Goal: Transaction & Acquisition: Purchase product/service

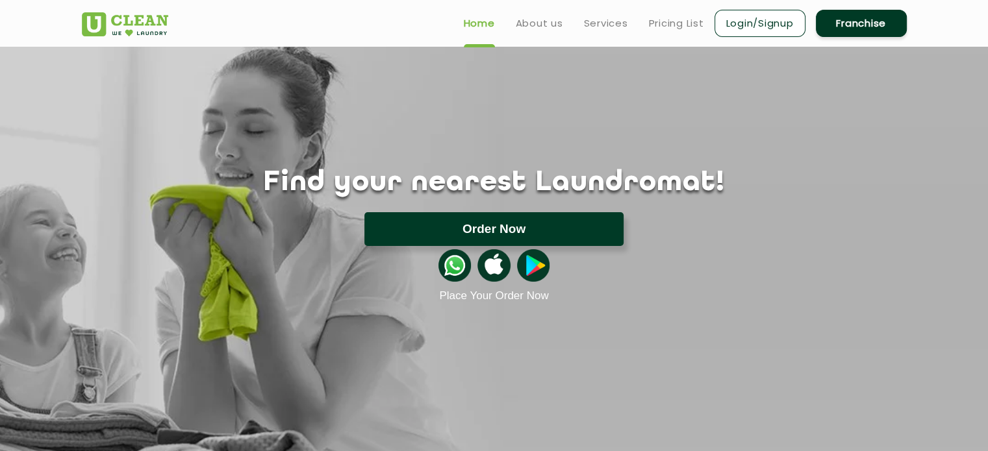
click at [474, 219] on button "Order Now" at bounding box center [493, 229] width 259 height 34
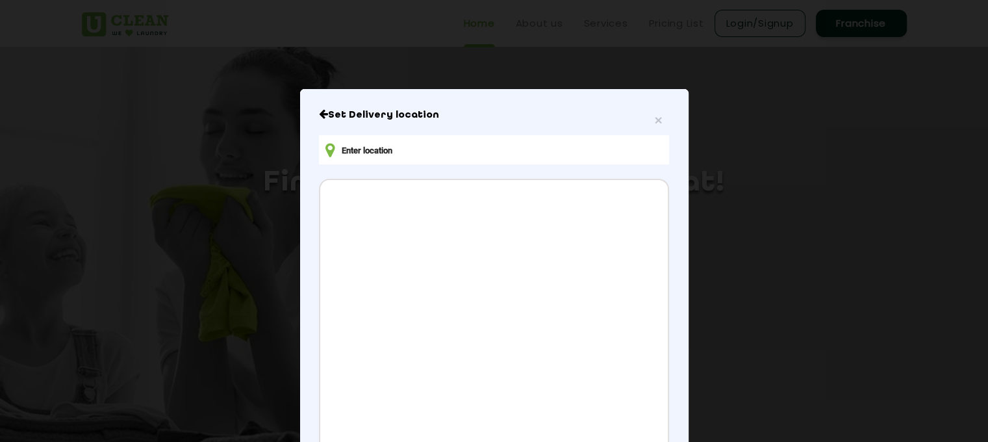
click at [451, 149] on input "text" at bounding box center [493, 149] width 349 height 29
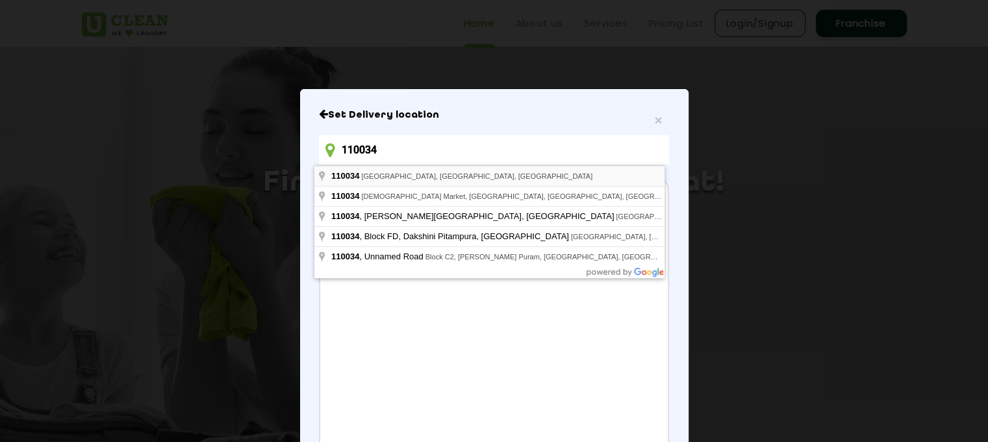
type input "New Delhi, Delhi 110034, India"
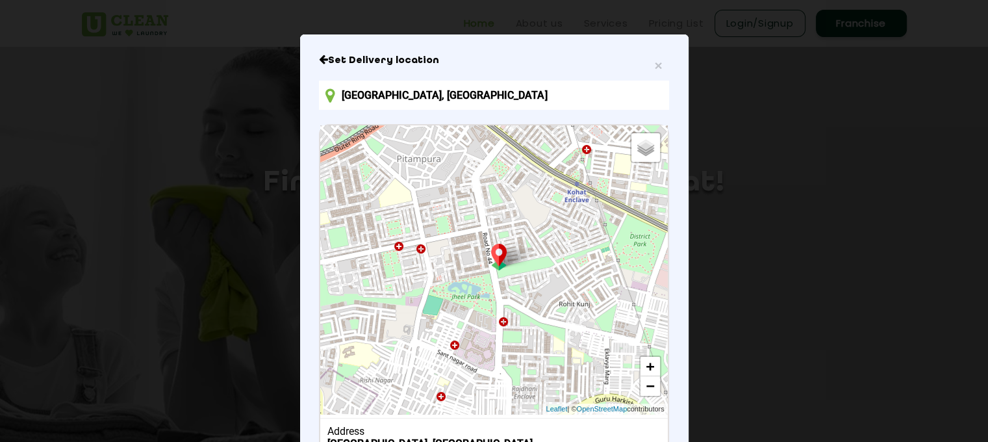
scroll to position [27, 0]
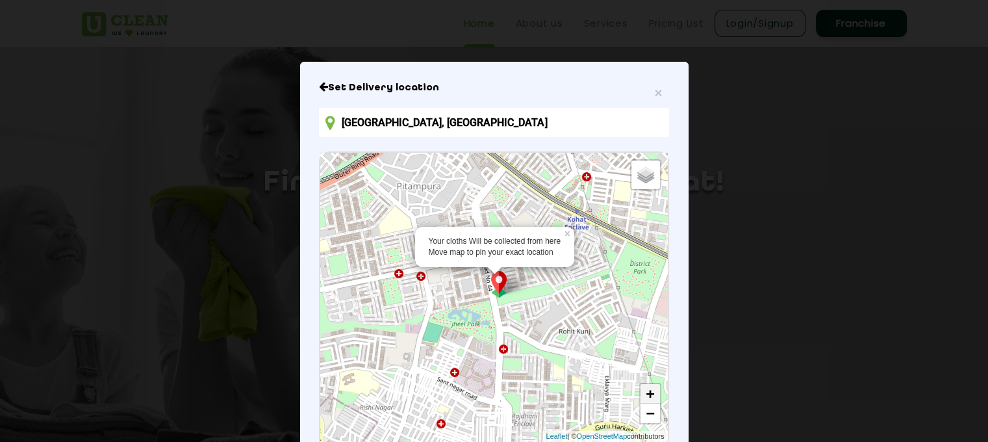
click at [640, 398] on link "+" at bounding box center [649, 393] width 19 height 19
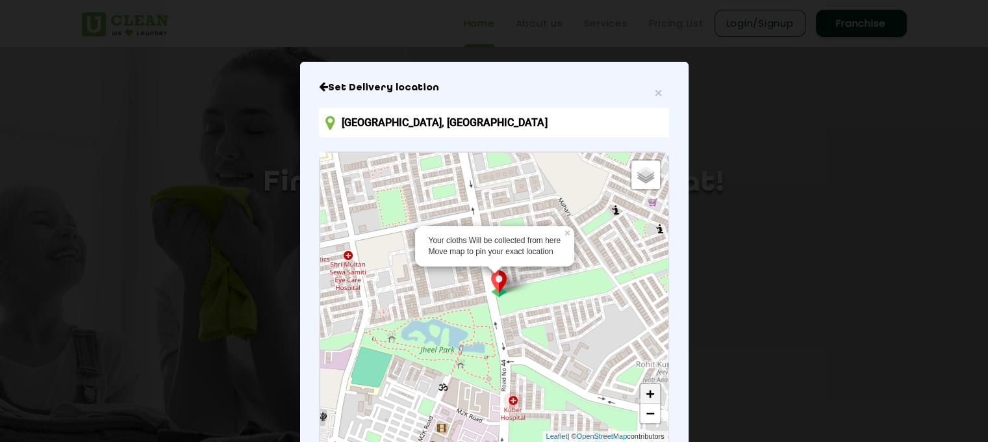
click at [640, 398] on link "+" at bounding box center [649, 393] width 19 height 19
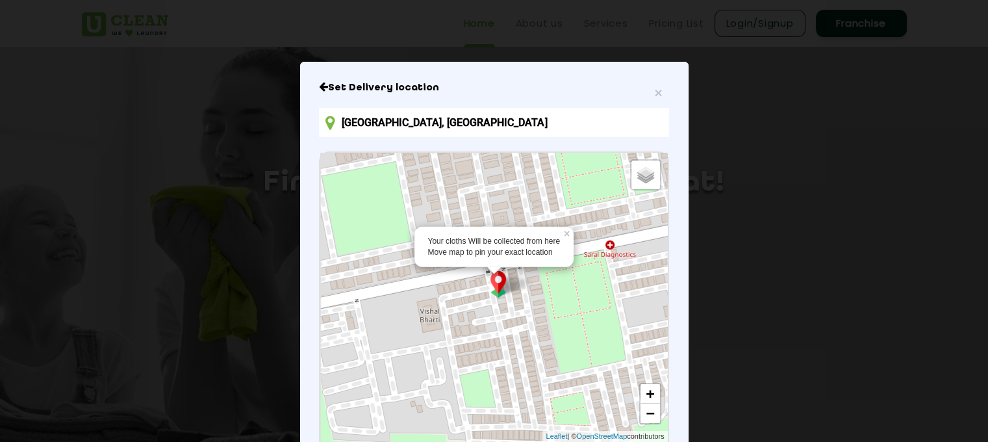
drag, startPoint x: 444, startPoint y: 293, endPoint x: 944, endPoint y: 336, distance: 501.4
click at [944, 336] on div "× Set Delivery location New Delhi, Delhi 110034, India Your cloths Will be coll…" at bounding box center [494, 221] width 988 height 442
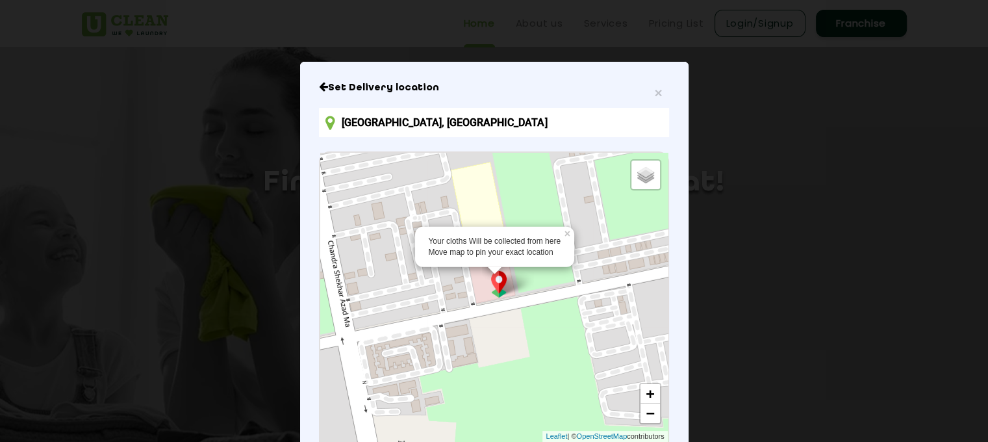
drag, startPoint x: 473, startPoint y: 337, endPoint x: 748, endPoint y: 322, distance: 275.2
click at [748, 322] on div "× Set Delivery location New Delhi, Delhi 110034, India Your cloths Will be coll…" at bounding box center [494, 221] width 988 height 442
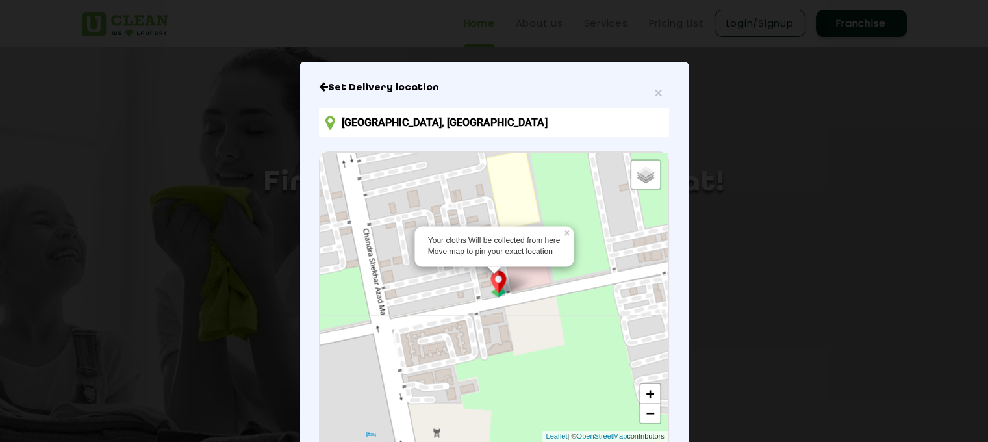
drag, startPoint x: 460, startPoint y: 348, endPoint x: 495, endPoint y: 335, distance: 37.2
click at [495, 335] on div "Your cloths Will be collected from here Move map to pin your exact location × D…" at bounding box center [493, 297] width 347 height 289
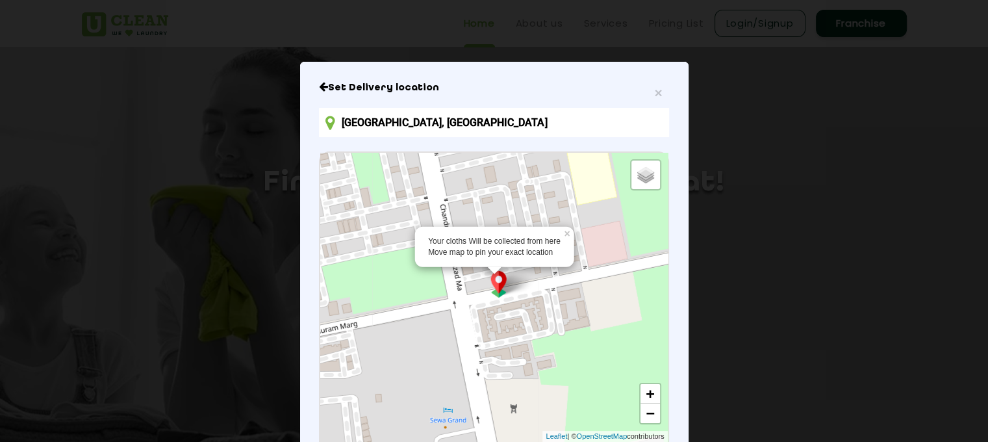
drag, startPoint x: 551, startPoint y: 335, endPoint x: 630, endPoint y: 309, distance: 83.4
click at [630, 309] on div "Your cloths Will be collected from here Move map to pin your exact location × D…" at bounding box center [493, 297] width 347 height 289
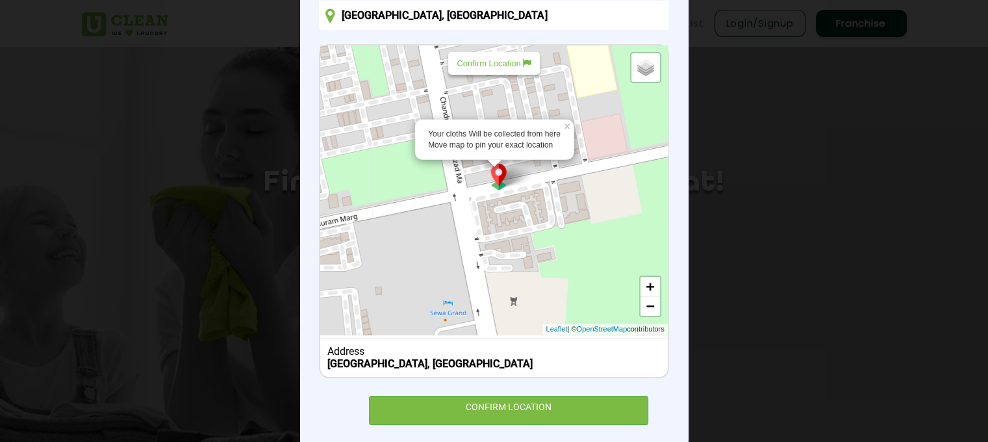
scroll to position [157, 0]
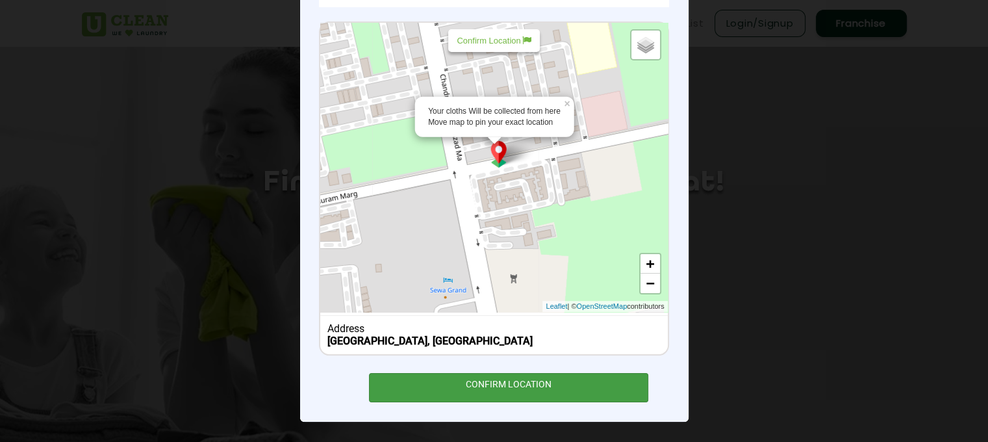
click at [546, 379] on div "CONFIRM LOCATION" at bounding box center [509, 387] width 280 height 29
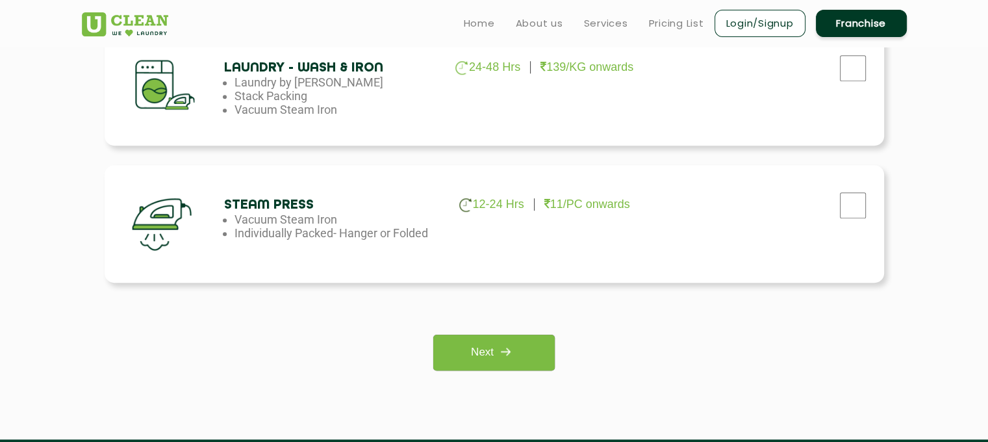
scroll to position [715, 0]
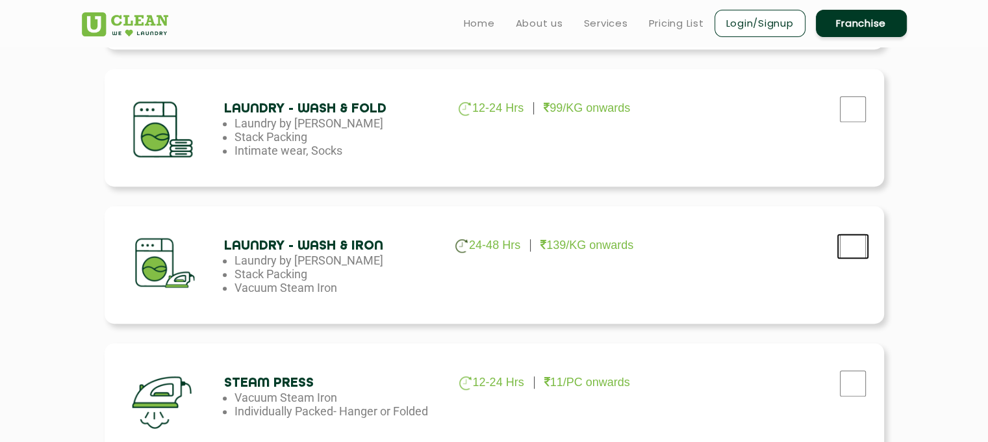
click at [856, 249] on input "checkbox" at bounding box center [853, 246] width 32 height 26
checkbox input "true"
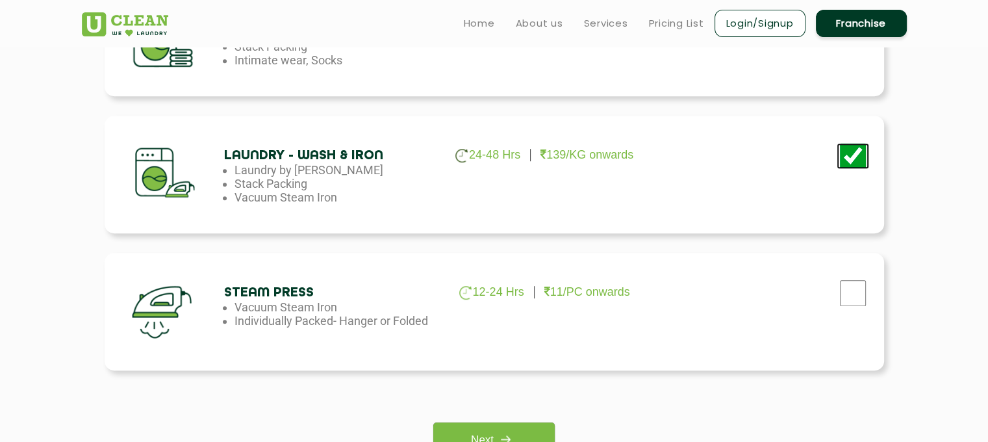
scroll to position [909, 0]
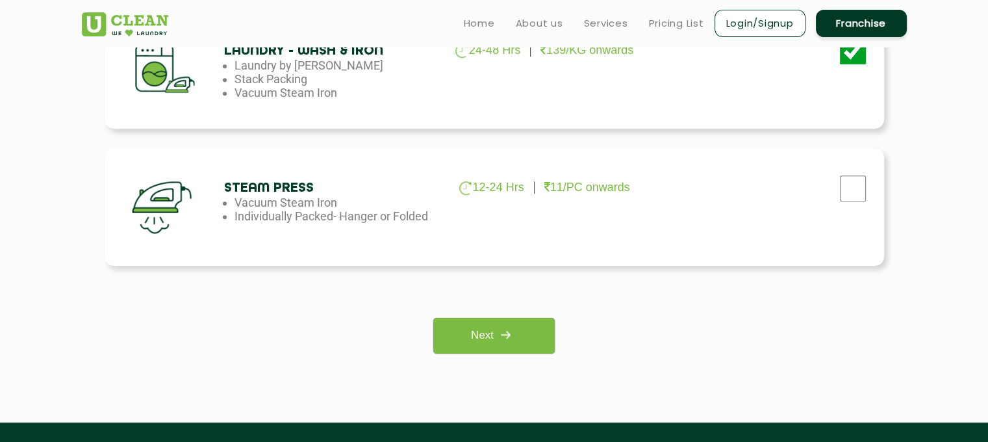
click at [556, 322] on div "Next" at bounding box center [494, 336] width 760 height 36
click at [495, 350] on link "Next" at bounding box center [493, 336] width 121 height 36
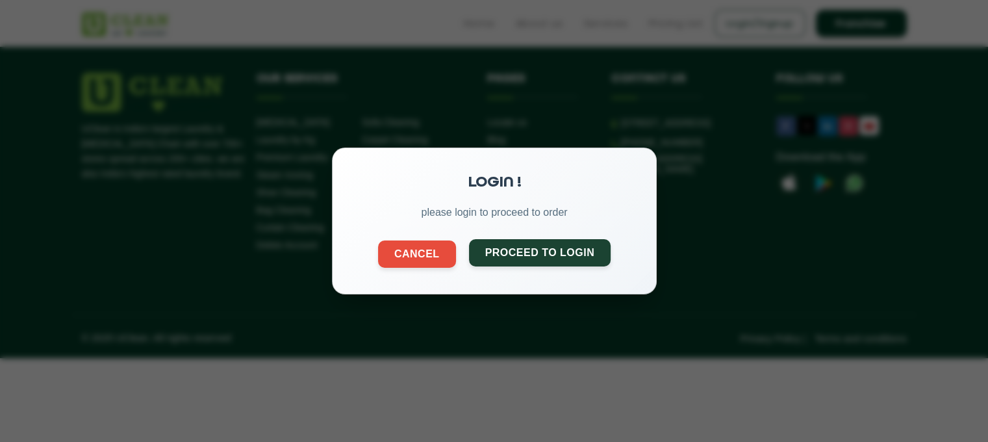
click at [501, 251] on button "Proceed to Login" at bounding box center [539, 252] width 142 height 27
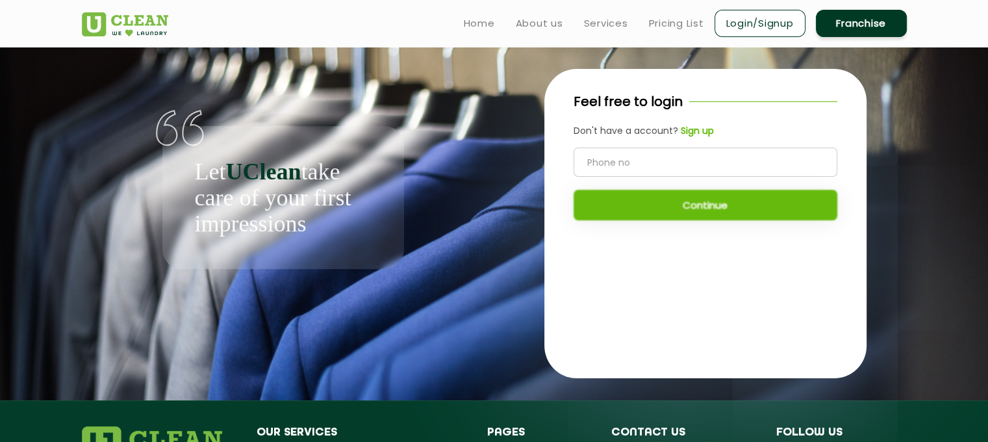
click at [674, 160] on input "tel" at bounding box center [706, 161] width 264 height 29
type input "9582422748"
click at [672, 197] on button "Continue" at bounding box center [706, 205] width 264 height 31
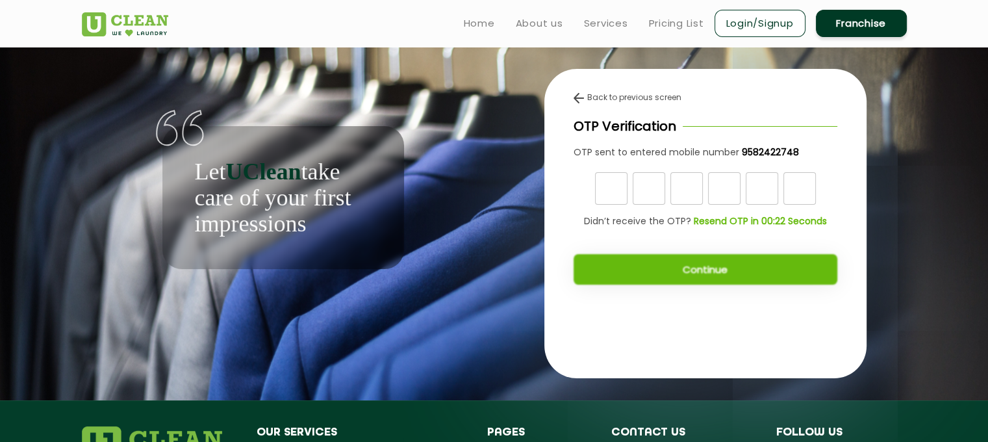
click at [672, 197] on input "text" at bounding box center [686, 188] width 32 height 32
click at [616, 192] on input "text" at bounding box center [611, 188] width 32 height 32
type input "8"
type input "2"
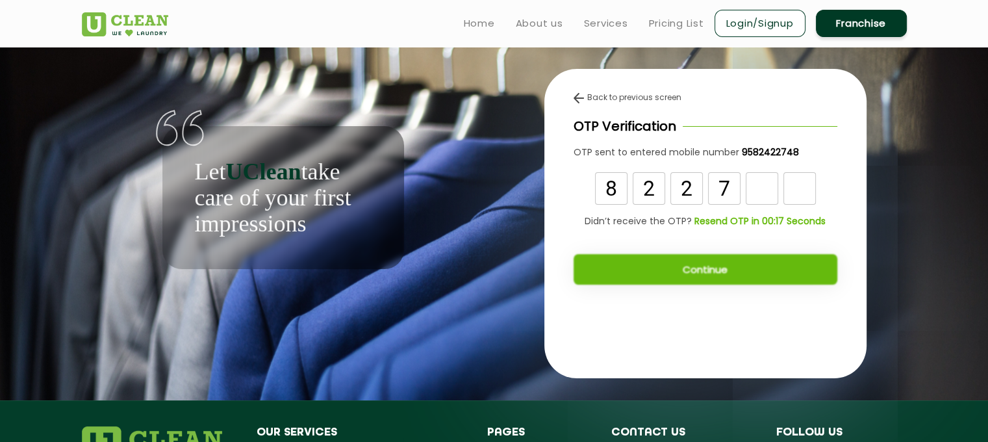
type input "7"
type input "3"
type input "6"
click at [624, 265] on button "Continue" at bounding box center [706, 269] width 264 height 31
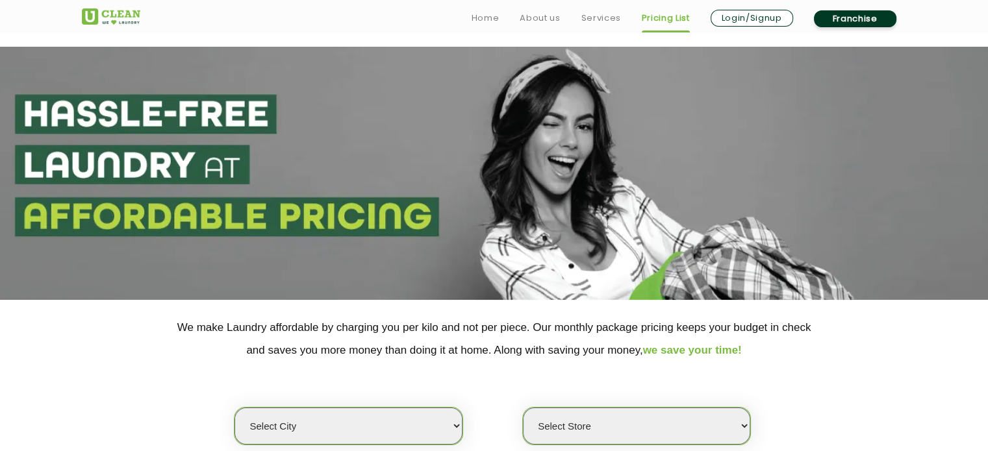
scroll to position [65, 0]
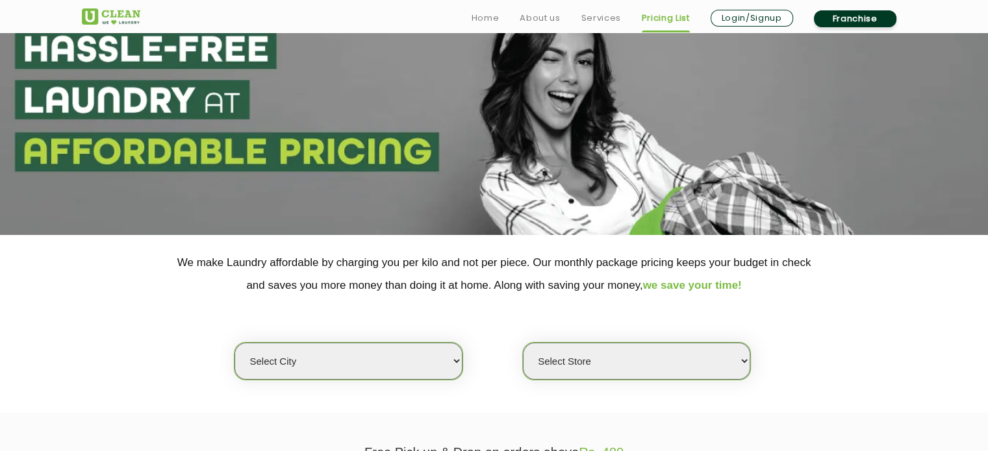
click at [427, 370] on select "Select city [GEOGRAPHIC_DATA] [GEOGRAPHIC_DATA] [GEOGRAPHIC_DATA] [GEOGRAPHIC_D…" at bounding box center [347, 361] width 227 height 37
select select "1"
click at [234, 343] on select "Select city [GEOGRAPHIC_DATA] [GEOGRAPHIC_DATA] [GEOGRAPHIC_DATA] [GEOGRAPHIC_D…" at bounding box center [347, 361] width 227 height 37
click at [579, 358] on select "Select Store [GEOGRAPHIC_DATA] [GEOGRAPHIC_DATA] 2 [GEOGRAPHIC_DATA] [GEOGRAPHI…" at bounding box center [636, 361] width 227 height 37
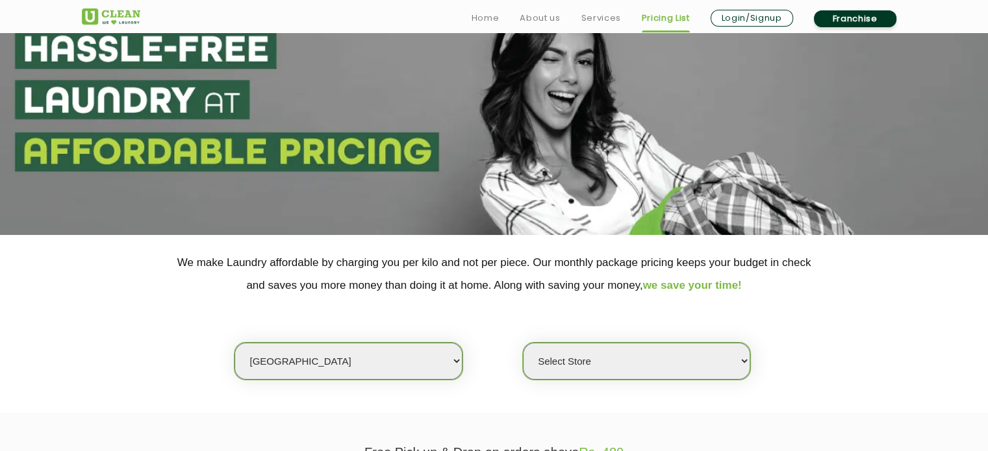
select select "367"
click at [523, 343] on select "Select Store [GEOGRAPHIC_DATA] [GEOGRAPHIC_DATA] 2 [GEOGRAPHIC_DATA] [GEOGRAPHI…" at bounding box center [636, 361] width 227 height 37
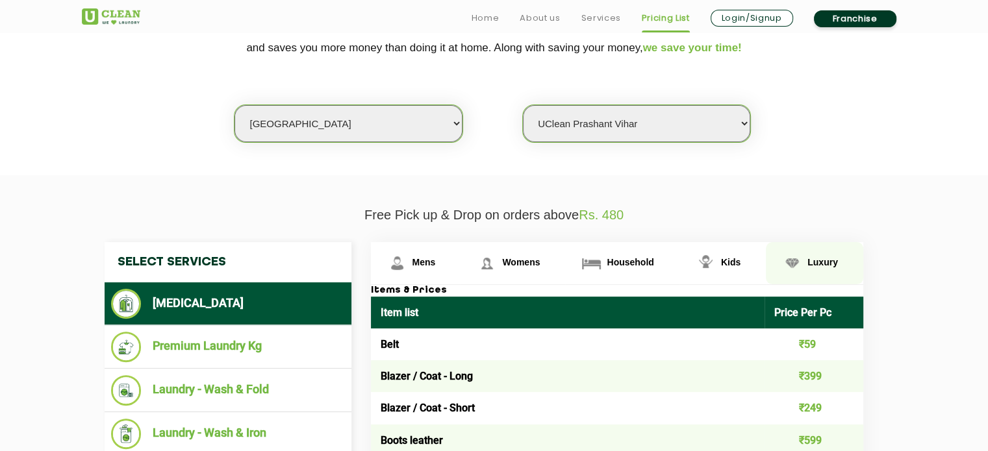
scroll to position [455, 0]
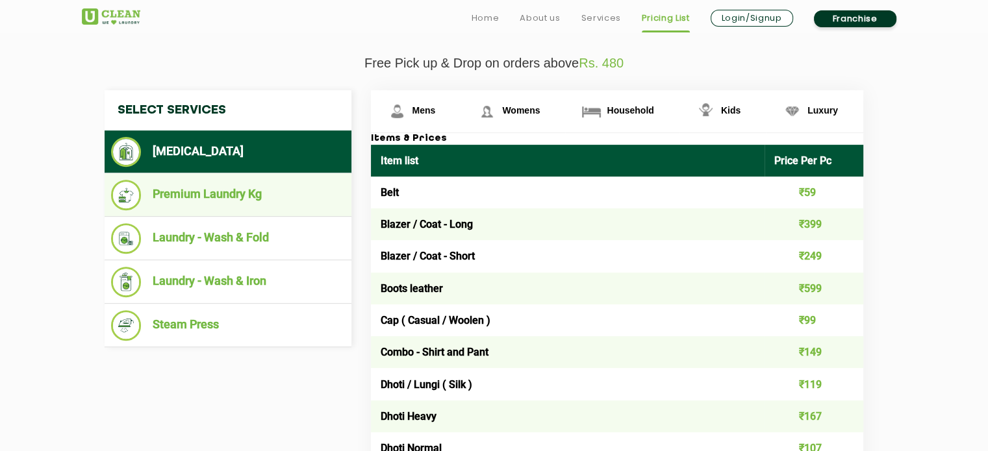
click at [233, 188] on li "Premium Laundry Kg" at bounding box center [228, 195] width 234 height 31
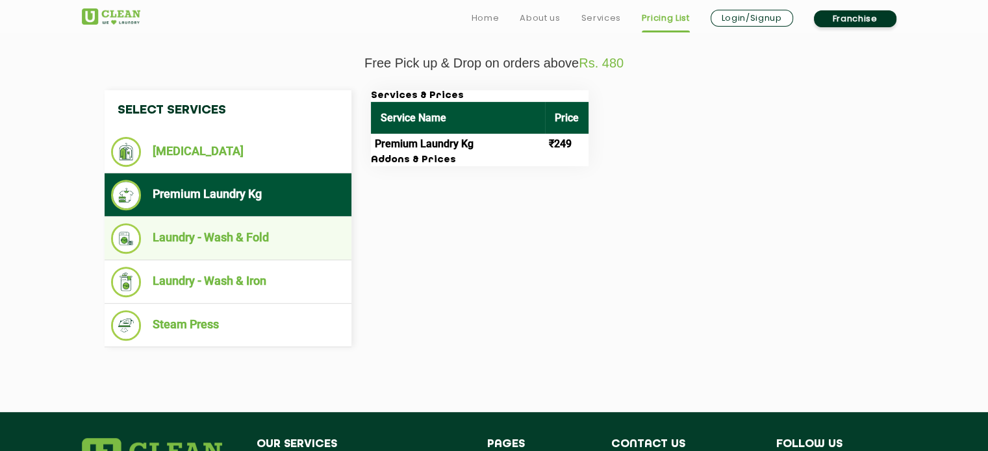
click at [250, 245] on li "Laundry - Wash & Fold" at bounding box center [228, 238] width 234 height 31
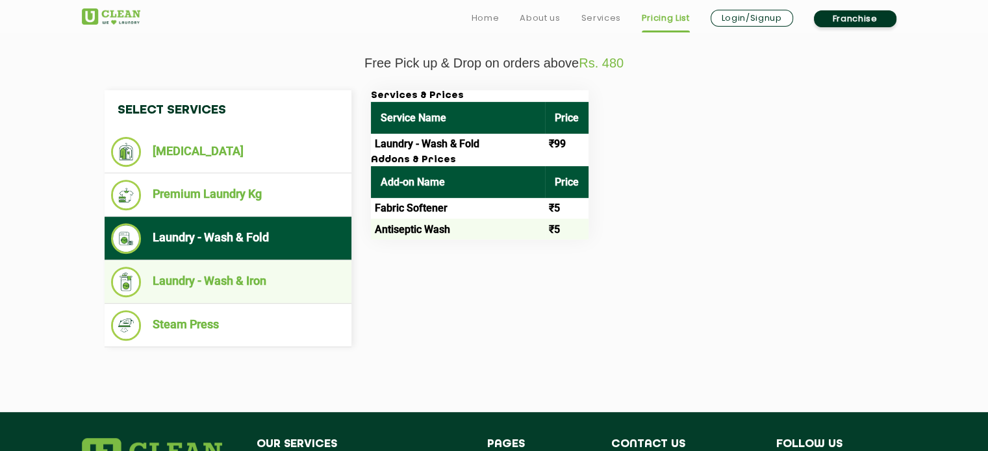
click at [242, 287] on li "Laundry - Wash & Iron" at bounding box center [228, 282] width 234 height 31
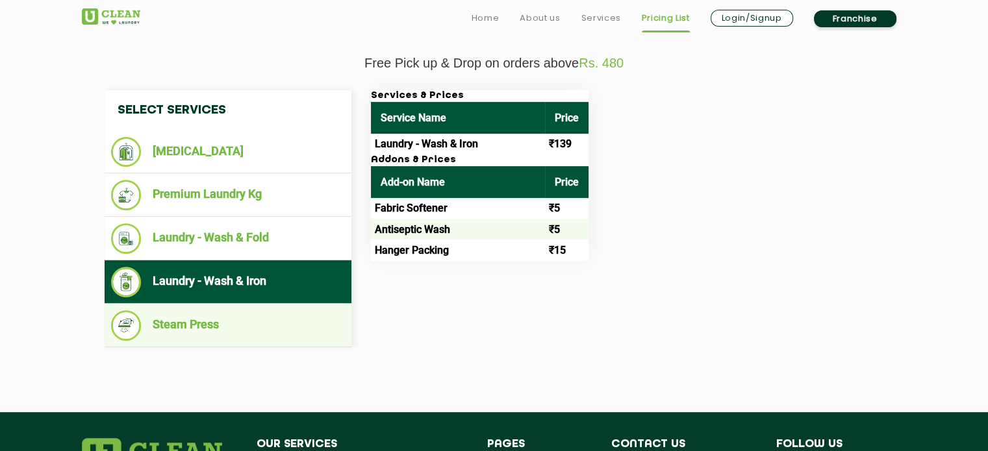
click at [232, 312] on li "Steam Press" at bounding box center [228, 325] width 234 height 31
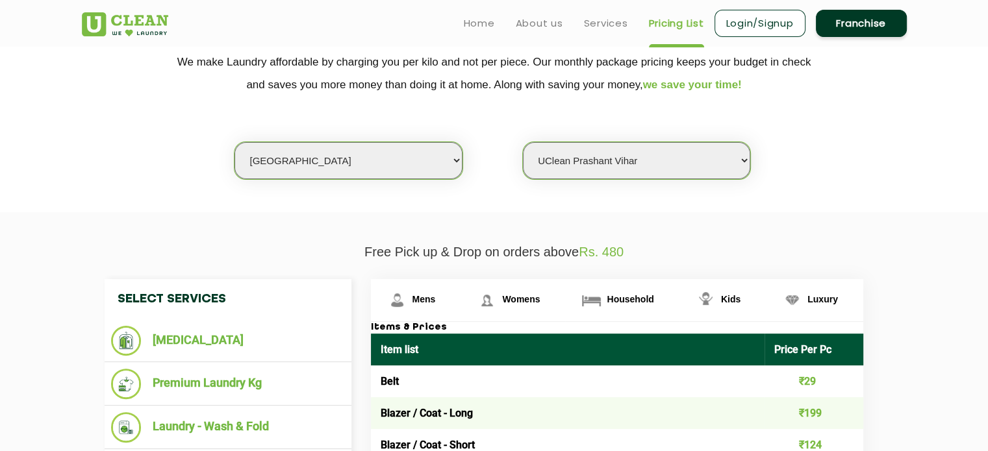
scroll to position [260, 0]
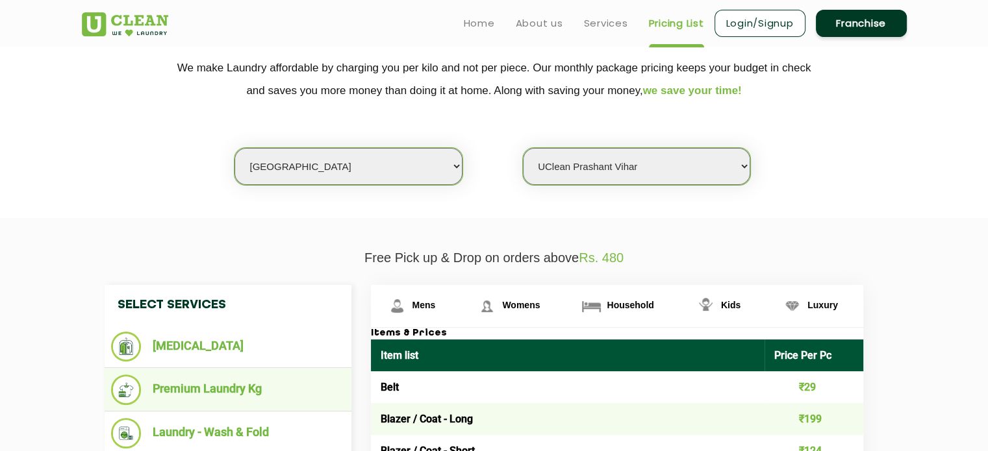
click at [180, 384] on li "Premium Laundry Kg" at bounding box center [228, 390] width 234 height 31
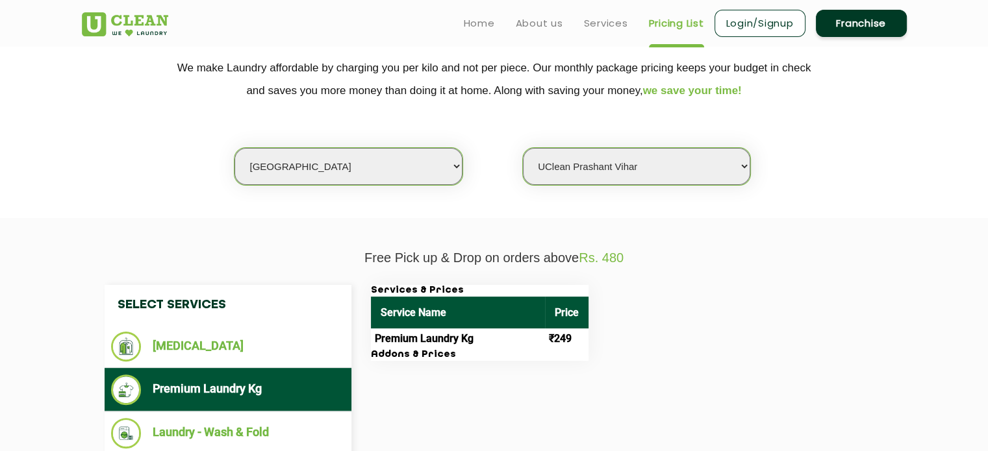
click at [420, 310] on th "Service Name" at bounding box center [458, 313] width 174 height 32
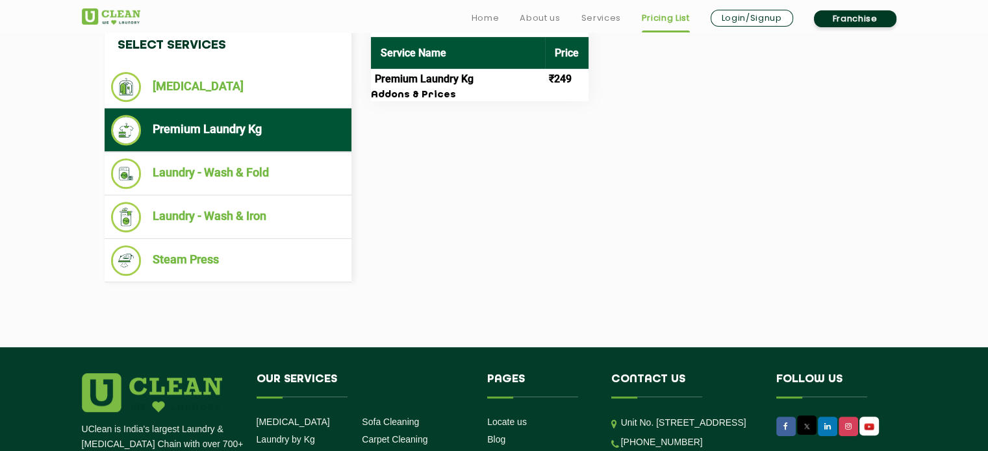
scroll to position [585, 0]
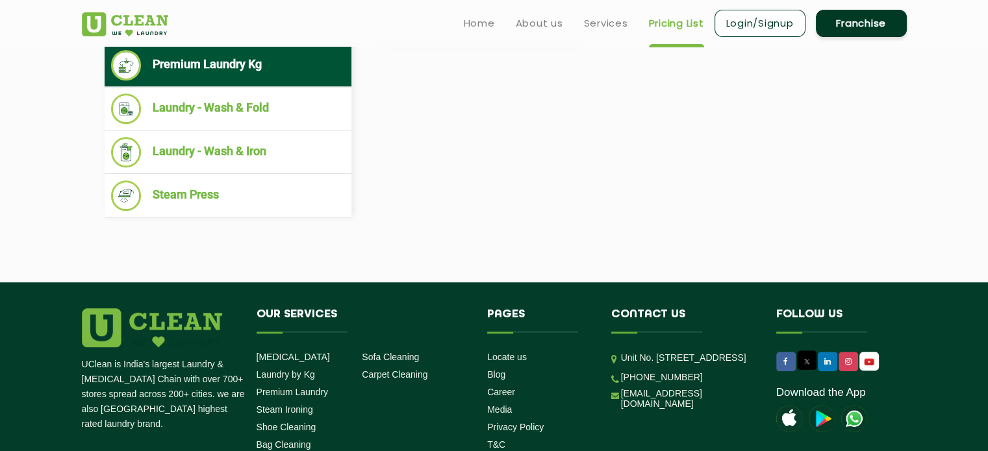
click at [292, 380] on ul "[MEDICAL_DATA] Laundry by Kg Premium Laundry Steam Ironing Shoe Cleaning Bag Cl…" at bounding box center [310, 421] width 106 height 140
click at [294, 375] on link "Laundry by Kg" at bounding box center [286, 375] width 58 height 10
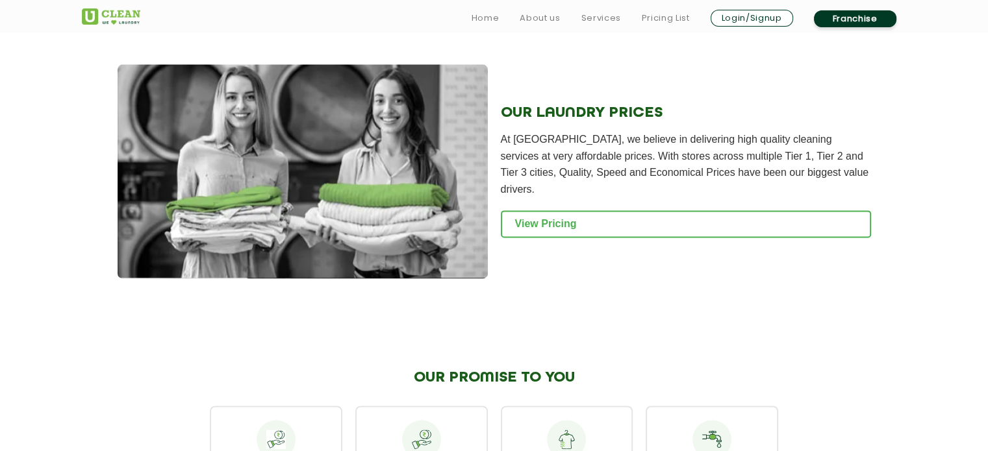
scroll to position [1754, 0]
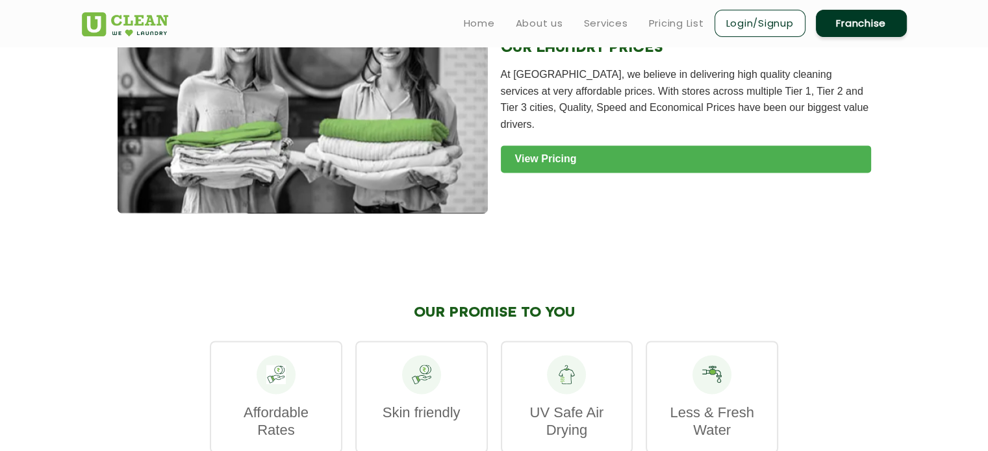
click at [609, 165] on link "View Pricing" at bounding box center [686, 158] width 370 height 27
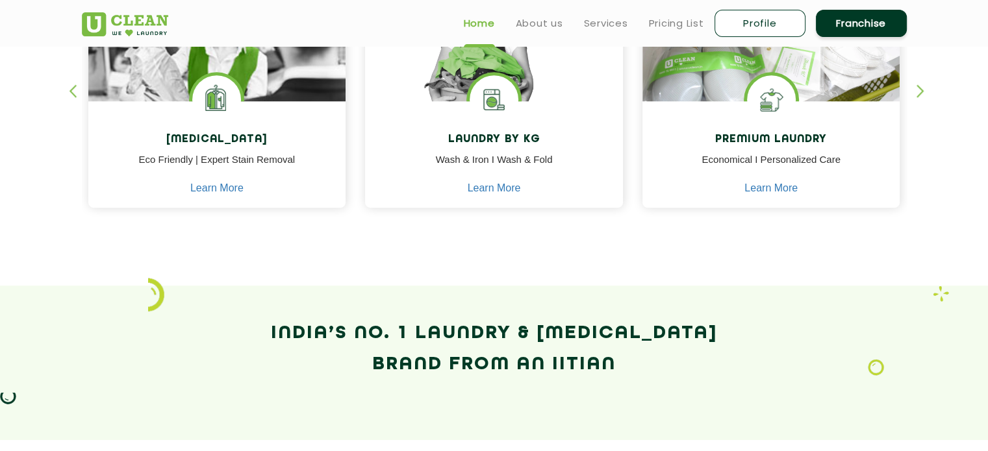
scroll to position [650, 0]
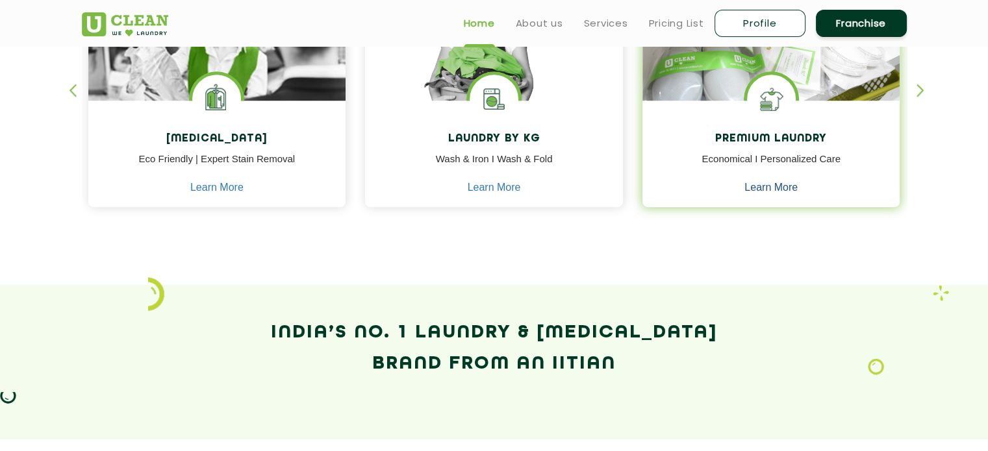
click at [771, 184] on link "Learn More" at bounding box center [770, 188] width 53 height 12
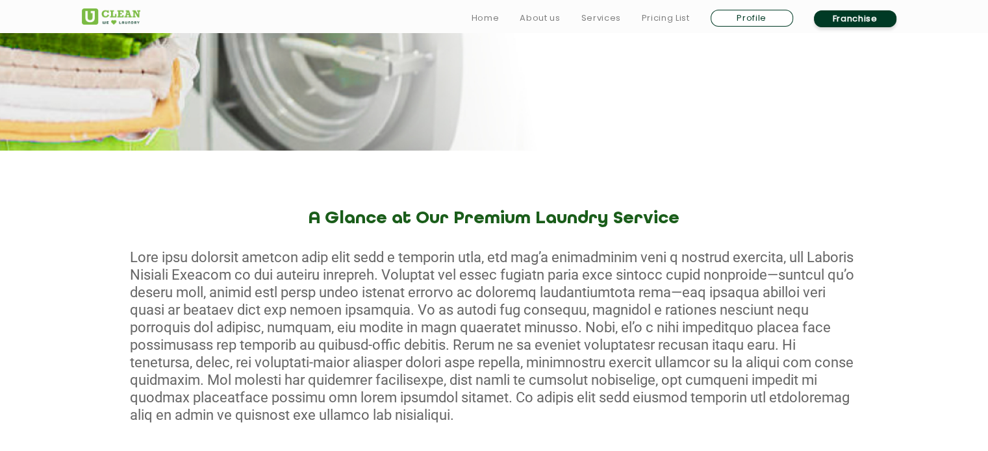
scroll to position [390, 0]
